Goal: Information Seeking & Learning: Learn about a topic

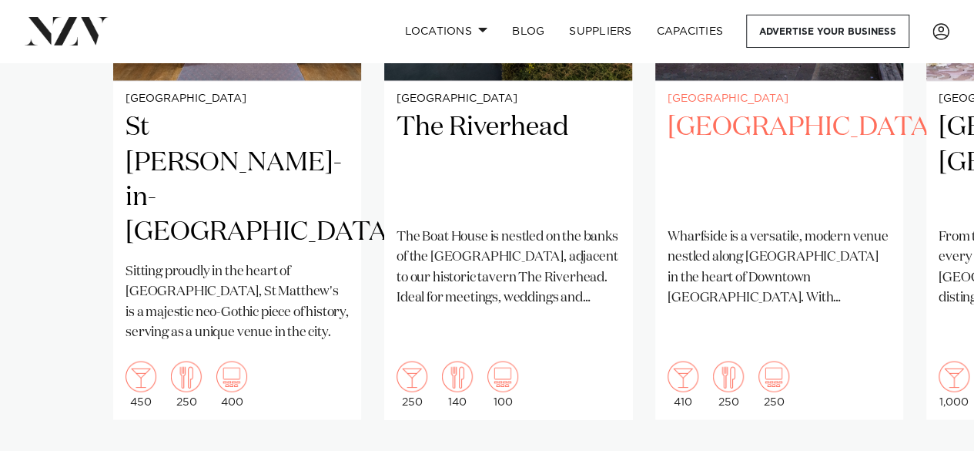
scroll to position [1322, 0]
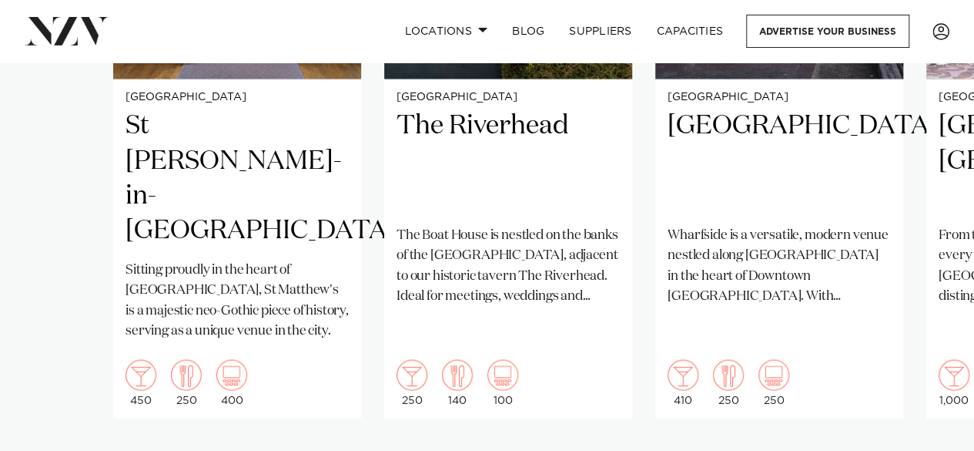
click at [926, 397] on swiper-container "Auckland St [PERSON_NAME]-in-[GEOGRAPHIC_DATA] Sitting proudly in the heart of …" at bounding box center [487, 118] width 974 height 745
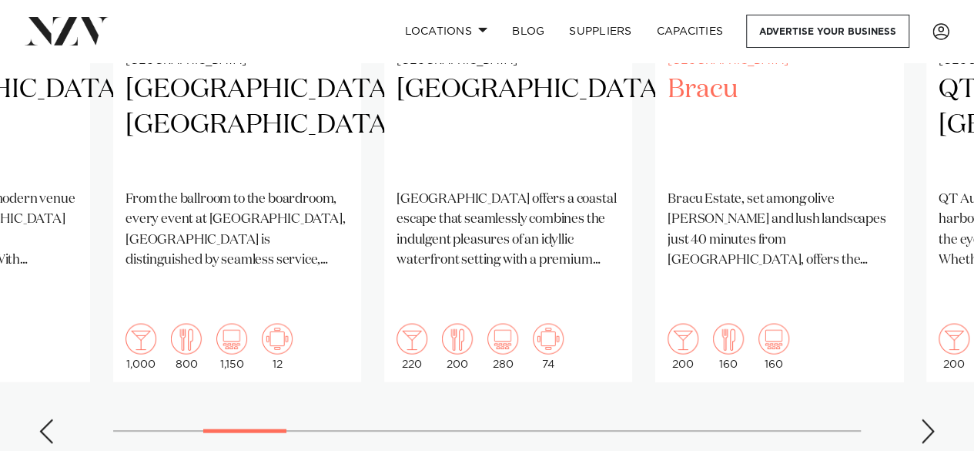
scroll to position [1362, 0]
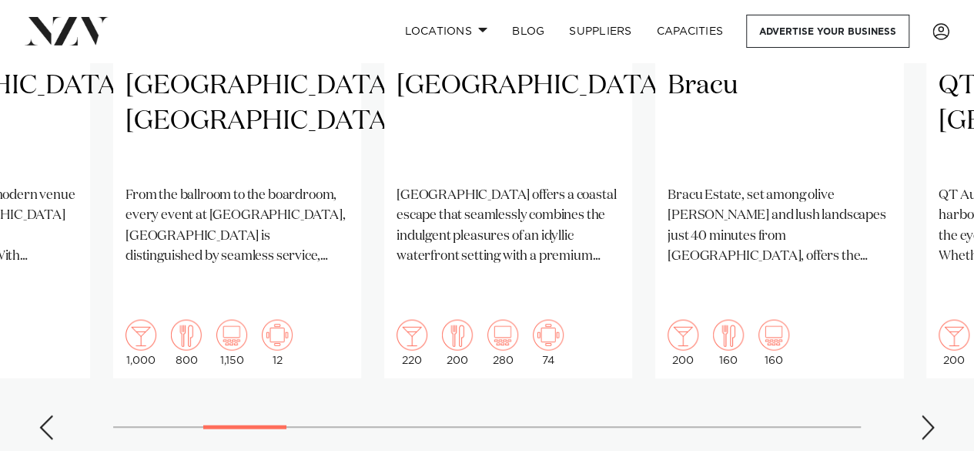
click at [921, 414] on div "Next slide" at bounding box center [927, 426] width 15 height 25
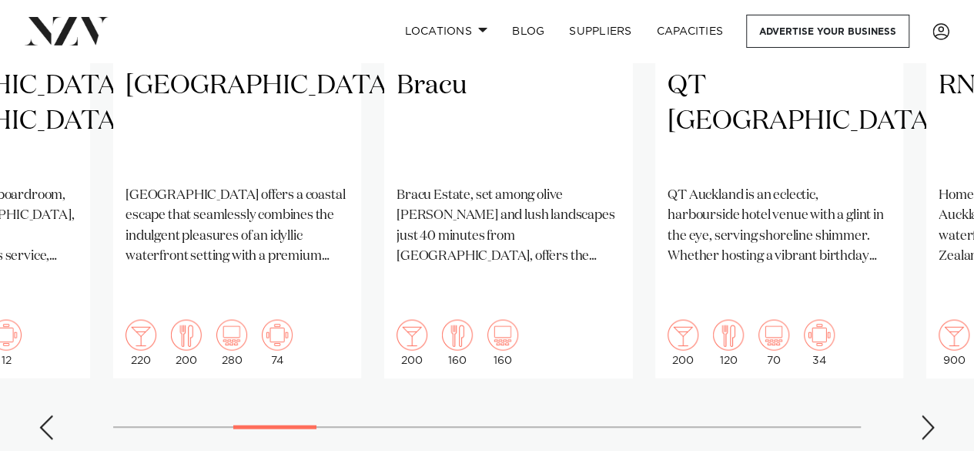
click at [920, 414] on div "Next slide" at bounding box center [927, 426] width 15 height 25
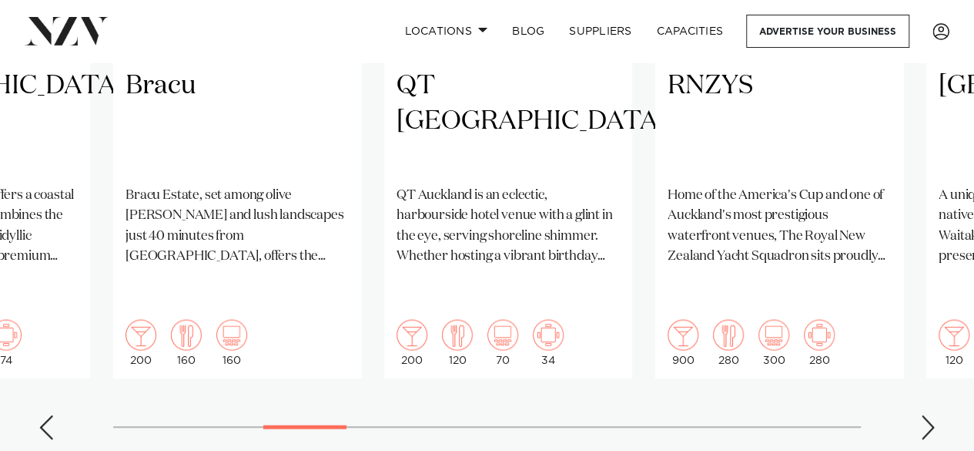
click at [920, 374] on swiper-container "Auckland St [PERSON_NAME]-in-[GEOGRAPHIC_DATA] Sitting proudly in the heart of …" at bounding box center [487, 78] width 974 height 745
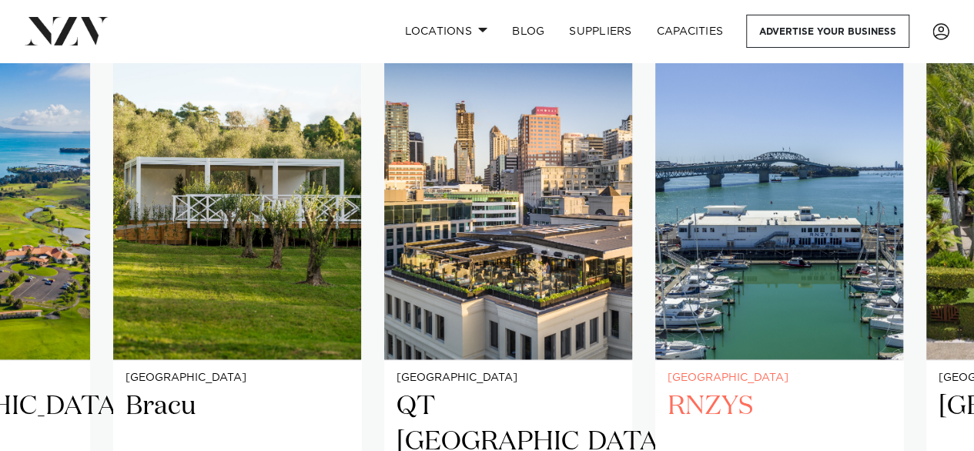
scroll to position [1042, 0]
click at [739, 292] on img "8 / 25" at bounding box center [779, 191] width 248 height 333
